Goal: Information Seeking & Learning: Find specific fact

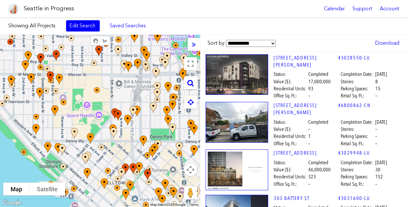
click at [189, 81] on icon at bounding box center [191, 82] width 6 height 7
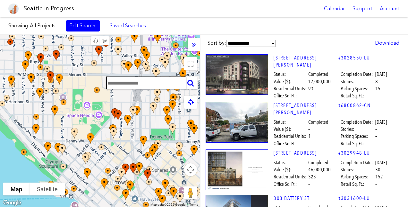
paste input "**********"
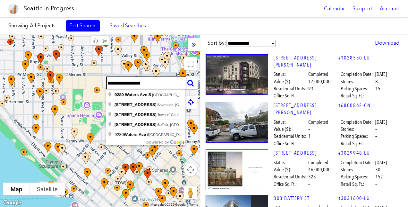
type input "**********"
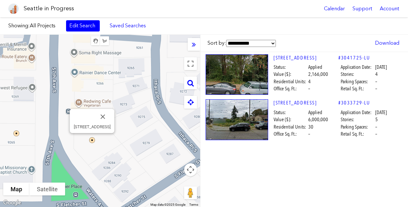
click at [295, 102] on link "9280 WATERS AVE S" at bounding box center [306, 102] width 65 height 7
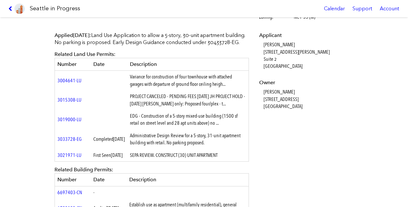
scroll to position [186, 0]
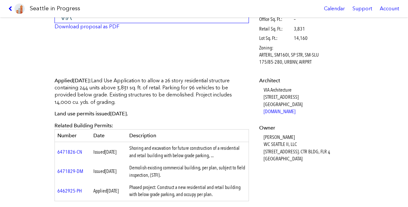
scroll to position [153, 0]
drag, startPoint x: 258, startPoint y: 136, endPoint x: 296, endPoint y: 137, distance: 38.5
click at [296, 137] on dl "Architect VIA Architecture 1809 Seventh Avenue, Suite 800 Seattle, WA 98101 www…" at bounding box center [305, 119] width 93 height 85
copy dd "SCOTT SORENSEN"
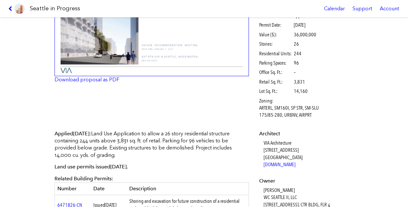
scroll to position [87, 0]
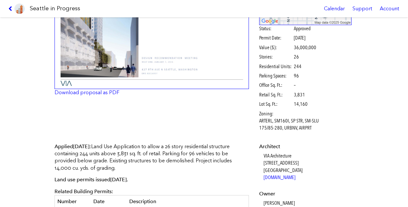
click at [226, 123] on div "Full design proposal Download proposal as PDF Status: Approved Permit Date: Jun…" at bounding box center [204, 49] width 308 height 180
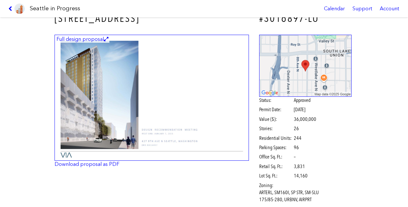
scroll to position [15, 0]
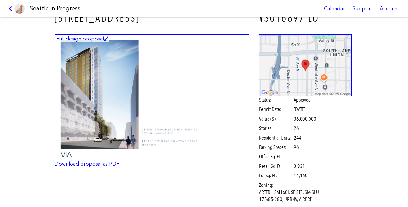
click at [199, 147] on img at bounding box center [152, 97] width 195 height 126
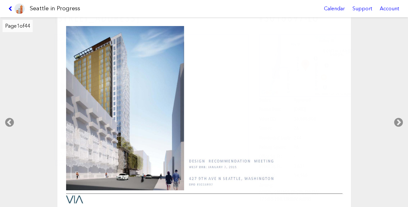
click at [398, 120] on icon at bounding box center [399, 122] width 19 height 21
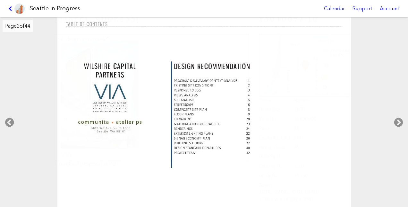
click at [398, 121] on icon at bounding box center [399, 122] width 19 height 21
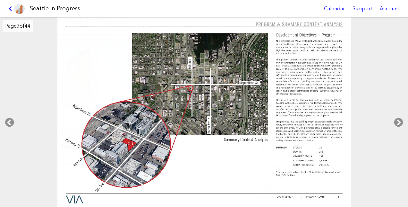
click at [398, 122] on icon at bounding box center [399, 122] width 19 height 21
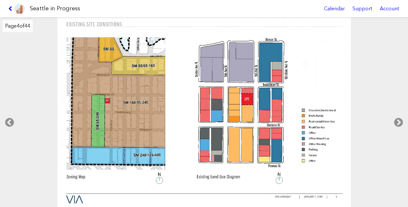
click at [398, 124] on icon at bounding box center [399, 122] width 19 height 21
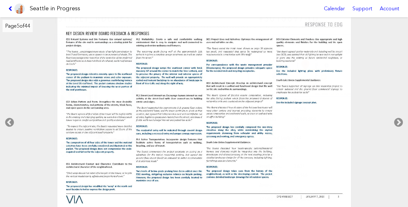
click at [399, 125] on icon at bounding box center [399, 122] width 19 height 21
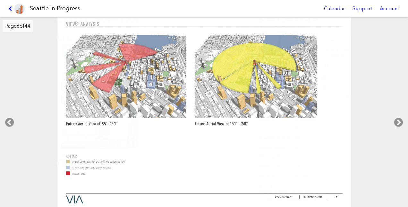
click at [399, 125] on icon at bounding box center [399, 122] width 19 height 21
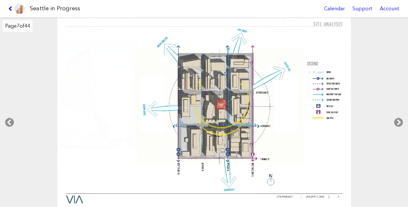
click at [399, 125] on icon at bounding box center [399, 122] width 19 height 21
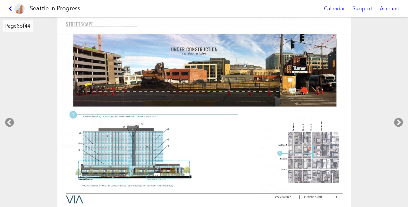
click at [398, 126] on icon at bounding box center [399, 122] width 19 height 21
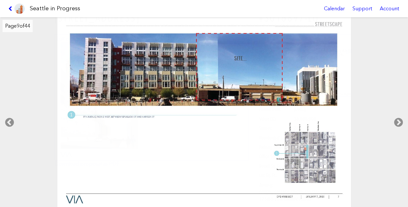
click at [398, 126] on icon at bounding box center [399, 122] width 19 height 21
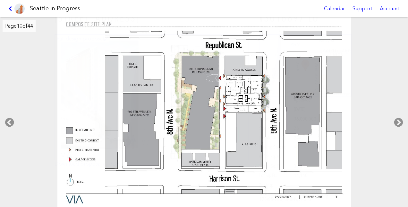
click at [398, 126] on icon at bounding box center [399, 122] width 19 height 21
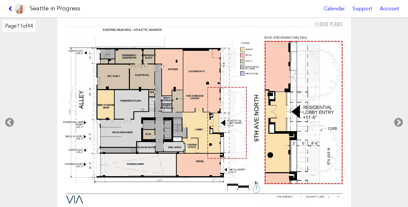
click at [398, 126] on icon at bounding box center [399, 122] width 19 height 21
click at [398, 122] on icon at bounding box center [399, 122] width 19 height 21
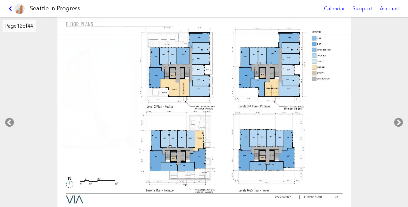
click at [398, 122] on icon at bounding box center [399, 122] width 19 height 21
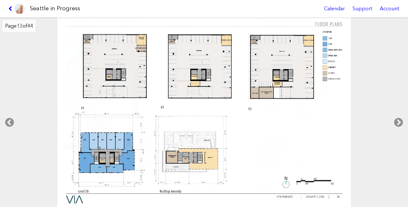
click at [398, 122] on icon at bounding box center [399, 122] width 19 height 21
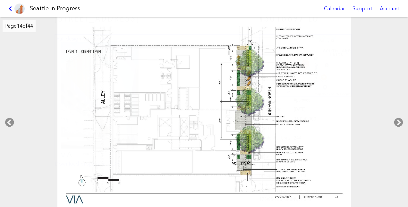
click at [398, 122] on icon at bounding box center [399, 122] width 19 height 21
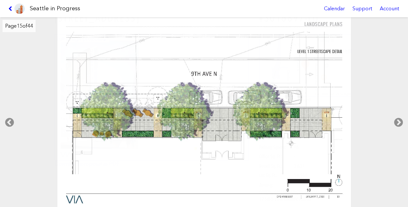
click at [10, 125] on icon at bounding box center [9, 122] width 19 height 21
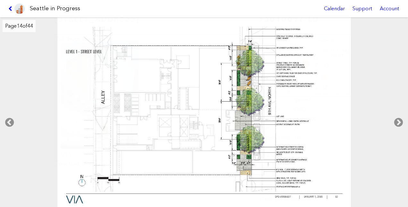
click at [401, 121] on icon at bounding box center [399, 122] width 19 height 21
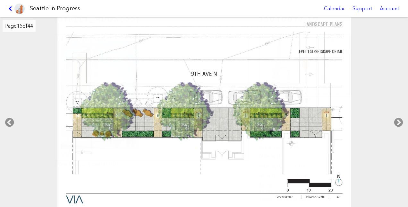
click at [400, 122] on icon at bounding box center [399, 122] width 19 height 21
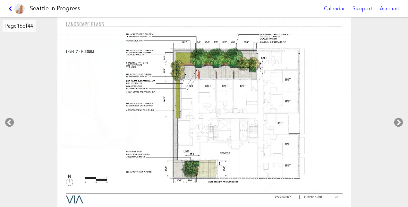
click at [400, 122] on icon at bounding box center [399, 122] width 19 height 21
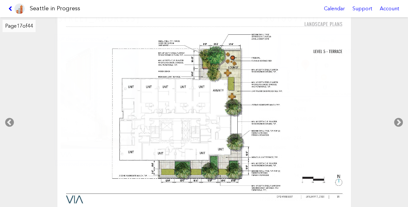
click at [400, 122] on icon at bounding box center [399, 122] width 19 height 21
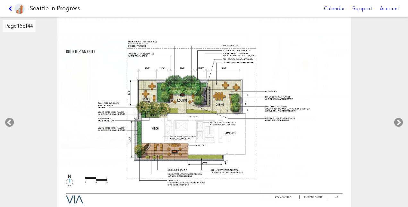
click at [400, 122] on icon at bounding box center [399, 122] width 19 height 21
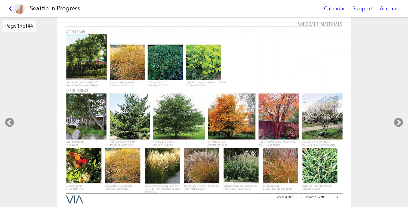
click at [400, 122] on icon at bounding box center [399, 122] width 19 height 21
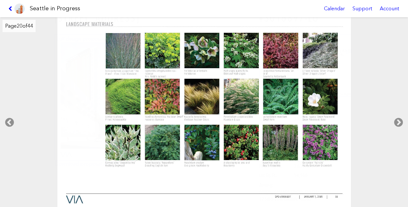
click at [400, 122] on icon at bounding box center [399, 122] width 19 height 21
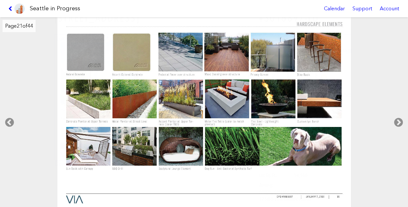
click at [400, 122] on icon at bounding box center [399, 122] width 19 height 21
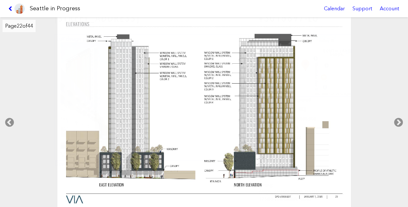
click at [400, 122] on icon at bounding box center [399, 122] width 19 height 21
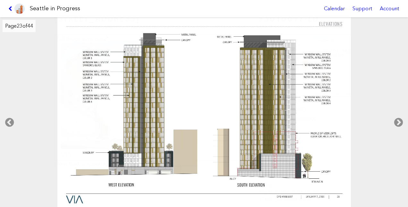
click at [400, 122] on icon at bounding box center [399, 122] width 19 height 21
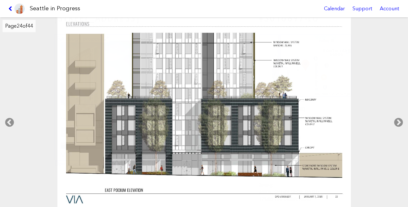
click at [7, 8] on link at bounding box center [17, 8] width 22 height 17
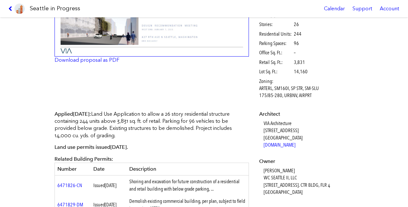
scroll to position [118, 0]
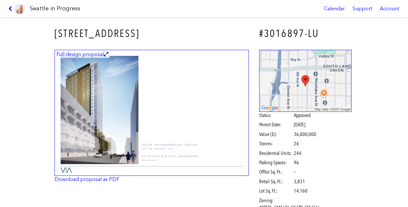
click at [6, 6] on link at bounding box center [17, 8] width 22 height 17
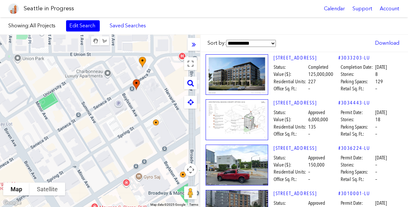
click at [189, 87] on div at bounding box center [190, 82] width 13 height 13
click at [189, 79] on icon at bounding box center [191, 82] width 6 height 7
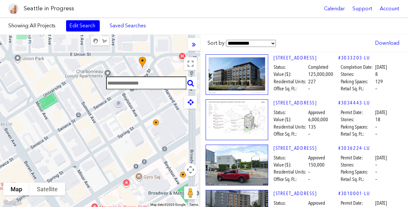
paste input "**********"
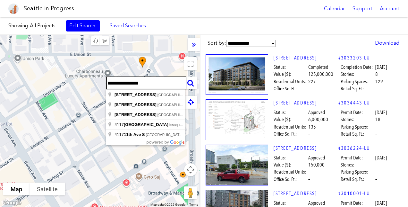
type input "**********"
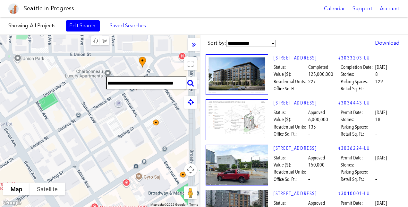
click at [194, 83] on div "**********" at bounding box center [190, 82] width 13 height 13
click at [191, 81] on icon at bounding box center [191, 82] width 6 height 7
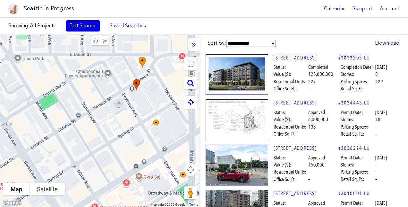
click at [189, 83] on icon at bounding box center [191, 82] width 6 height 7
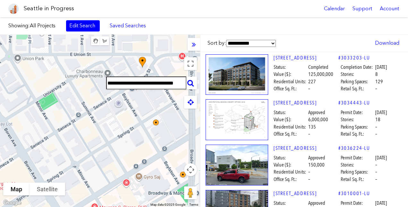
click at [159, 82] on input "**********" at bounding box center [146, 82] width 80 height 13
drag, startPoint x: 108, startPoint y: 82, endPoint x: 209, endPoint y: 85, distance: 100.6
click at [209, 85] on div "**********" at bounding box center [204, 121] width 408 height 172
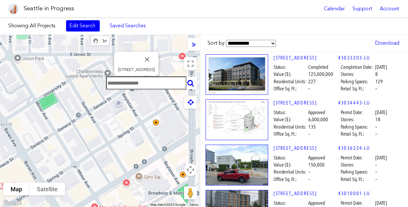
scroll to position [0, 0]
paste input "**********"
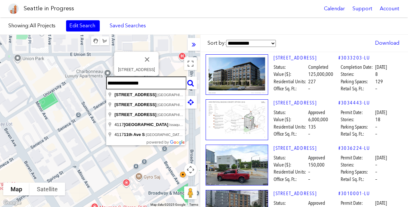
type input "**********"
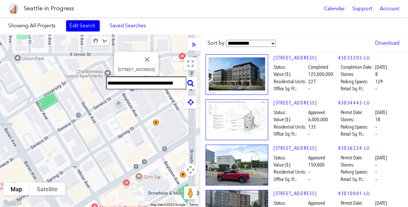
click at [191, 81] on icon at bounding box center [191, 82] width 6 height 7
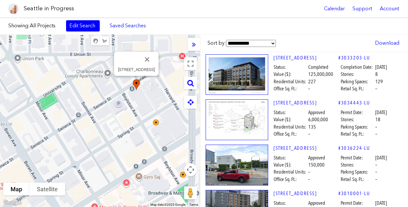
click at [191, 82] on icon at bounding box center [191, 82] width 6 height 7
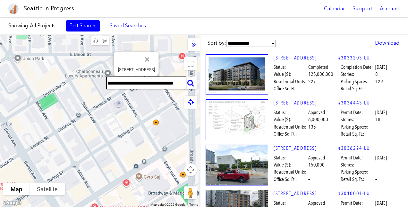
click at [191, 82] on icon at bounding box center [191, 82] width 6 height 7
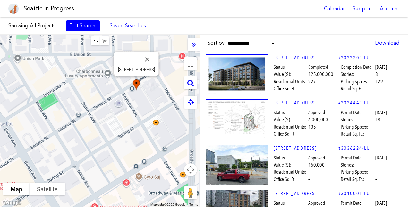
click at [191, 82] on icon at bounding box center [191, 82] width 6 height 7
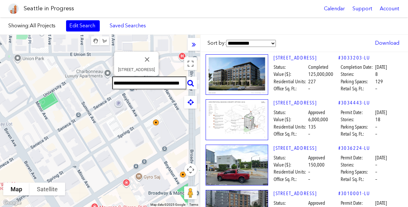
click at [191, 82] on icon at bounding box center [191, 82] width 6 height 7
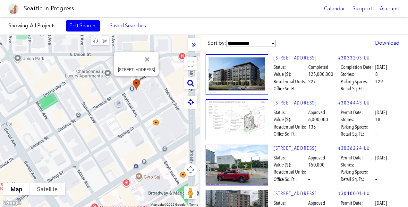
click at [191, 82] on icon at bounding box center [191, 82] width 6 height 7
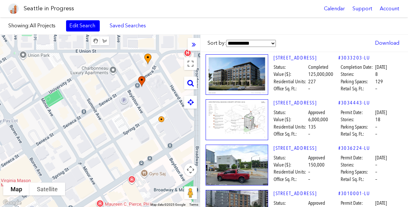
click at [191, 87] on div at bounding box center [190, 82] width 13 height 13
click at [188, 83] on icon at bounding box center [191, 82] width 6 height 7
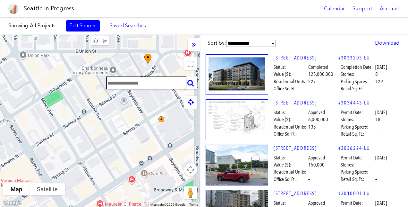
paste input "**********"
drag, startPoint x: 154, startPoint y: 83, endPoint x: 200, endPoint y: 83, distance: 46.2
click at [200, 83] on div "**********" at bounding box center [100, 121] width 200 height 172
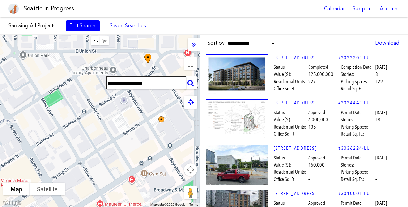
click at [191, 83] on icon at bounding box center [191, 82] width 6 height 7
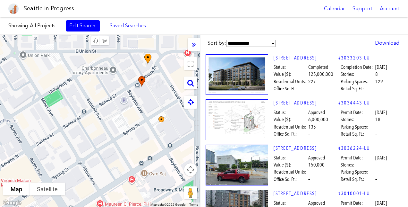
click at [191, 83] on icon at bounding box center [191, 82] width 6 height 7
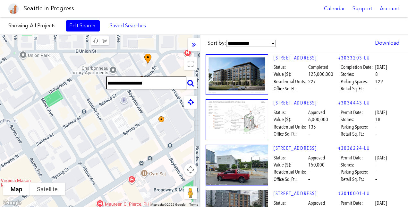
click at [88, 27] on link "Edit Search" at bounding box center [83, 25] width 34 height 11
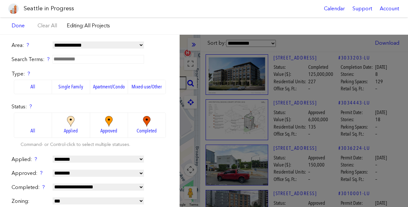
click at [209, 66] on div "**********" at bounding box center [204, 121] width 408 height 172
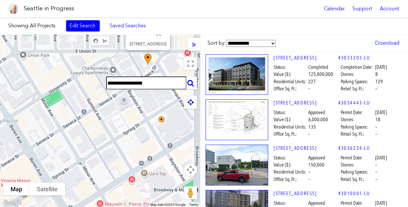
click at [146, 84] on input "**********" at bounding box center [146, 82] width 80 height 13
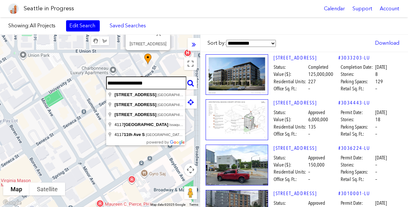
type input "**********"
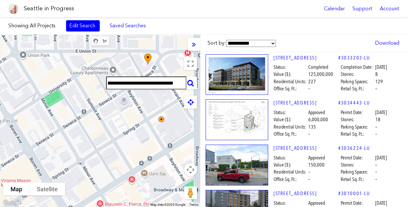
click at [192, 84] on icon at bounding box center [191, 82] width 6 height 7
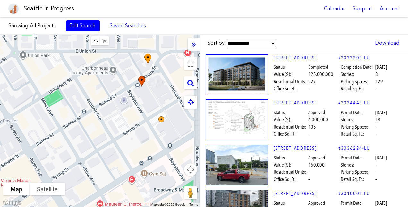
click at [192, 84] on icon at bounding box center [191, 82] width 6 height 7
